Goal: Find specific page/section: Find specific page/section

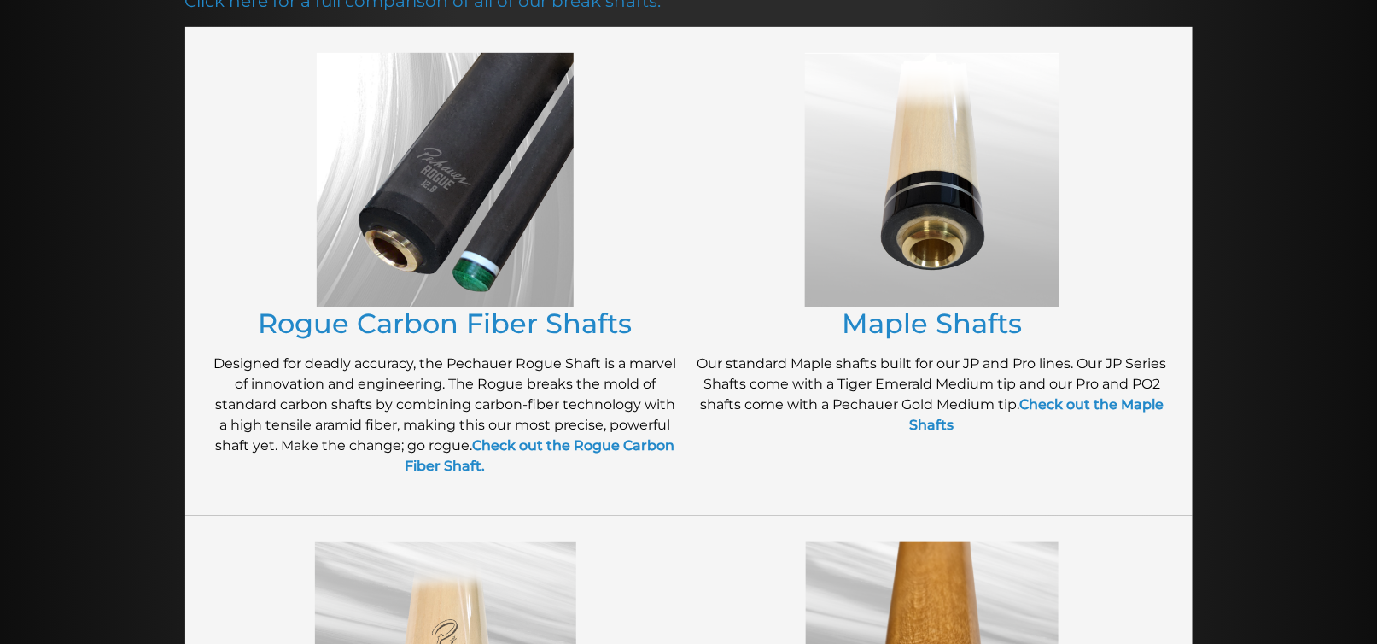
scroll to position [319, 0]
click at [418, 322] on link "Rogue Carbon Fiber Shafts" at bounding box center [446, 323] width 374 height 33
click at [555, 442] on strong "Check out the Rogue Carbon Fiber Shaft." at bounding box center [541, 456] width 270 height 37
click at [925, 321] on link "Maple Shafts" at bounding box center [932, 323] width 180 height 33
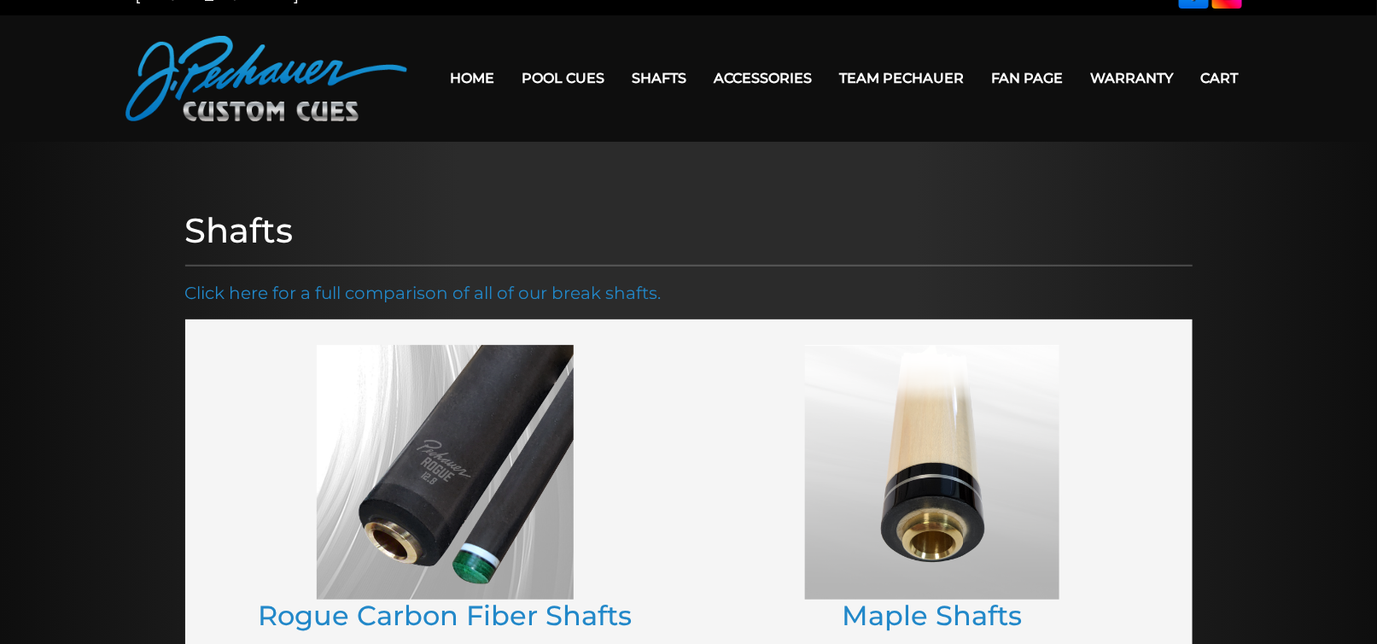
scroll to position [0, 0]
